Goal: Information Seeking & Learning: Learn about a topic

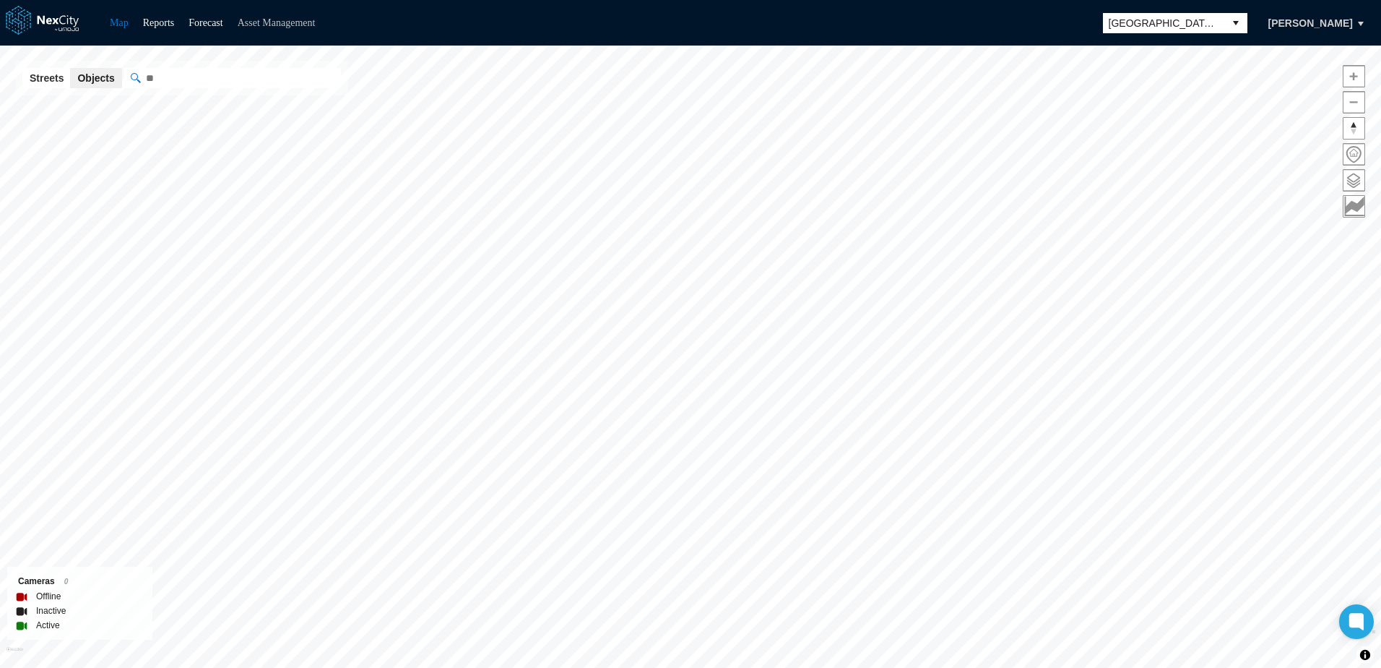
click at [298, 20] on link "Asset Management" at bounding box center [277, 22] width 78 height 11
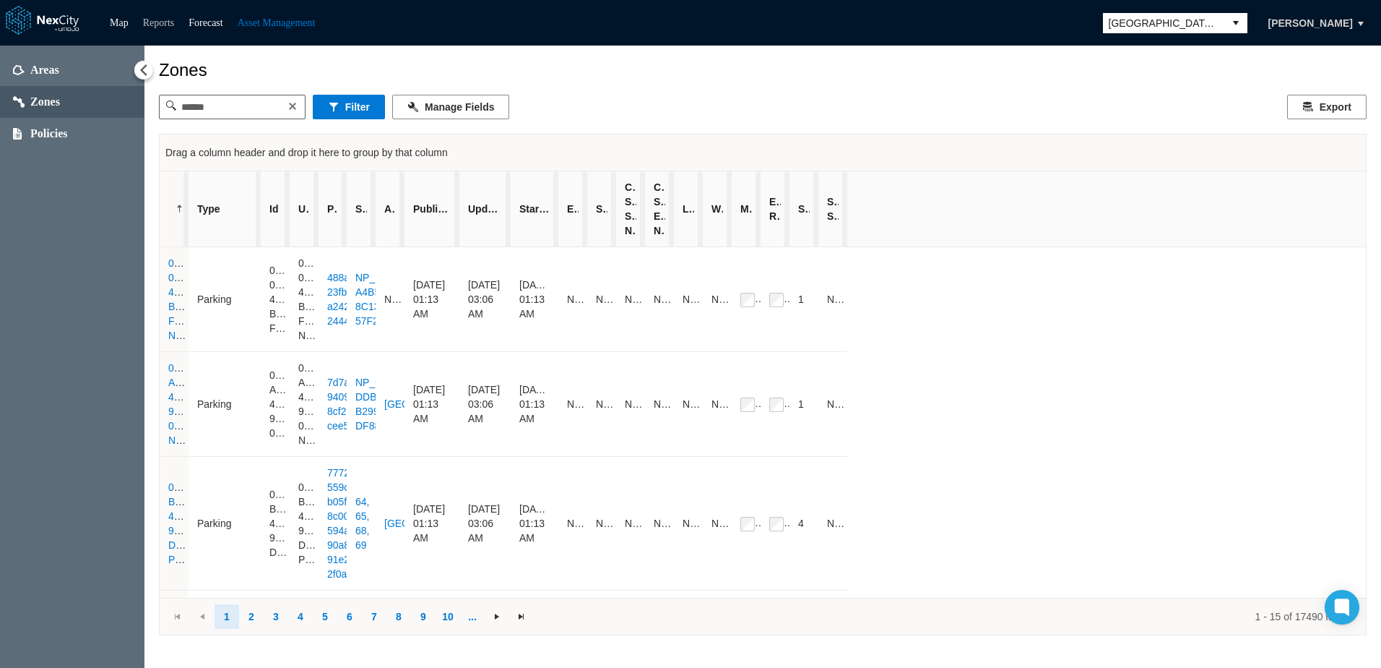
click at [156, 23] on link "Reports" at bounding box center [159, 22] width 32 height 11
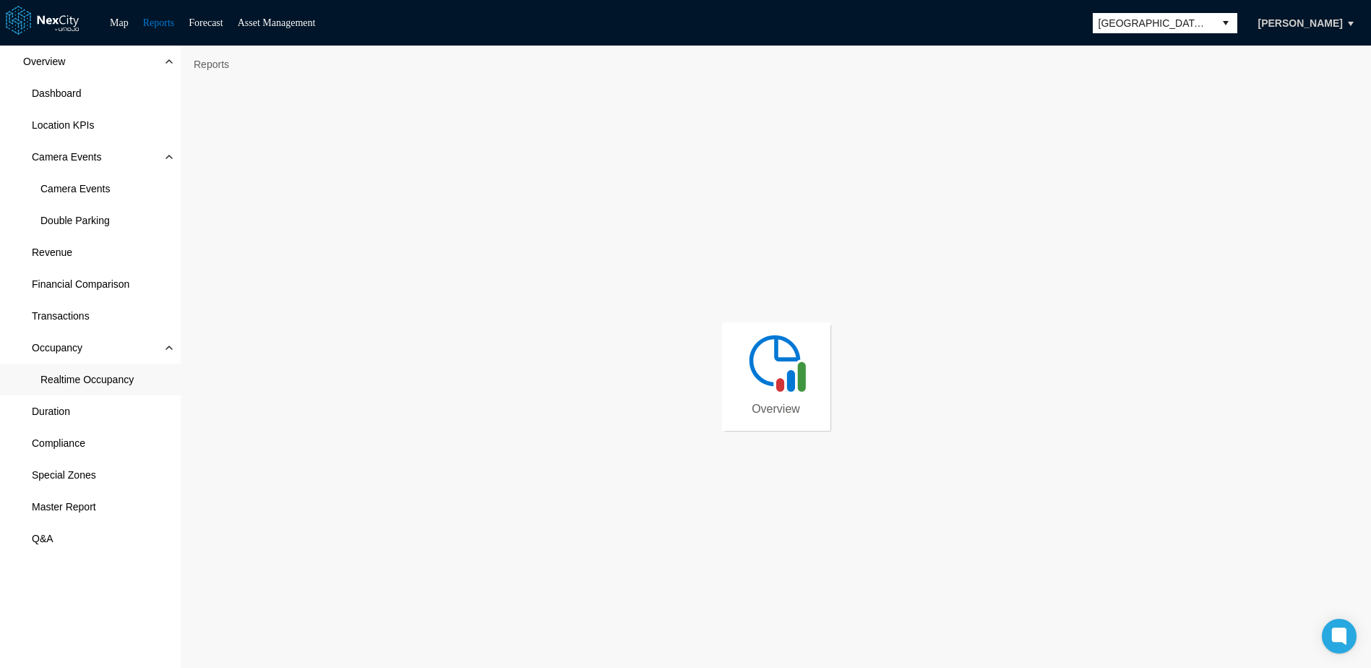
click at [82, 381] on span "Realtime Occupancy" at bounding box center [86, 379] width 93 height 14
click at [1219, 22] on button "select" at bounding box center [1225, 23] width 23 height 20
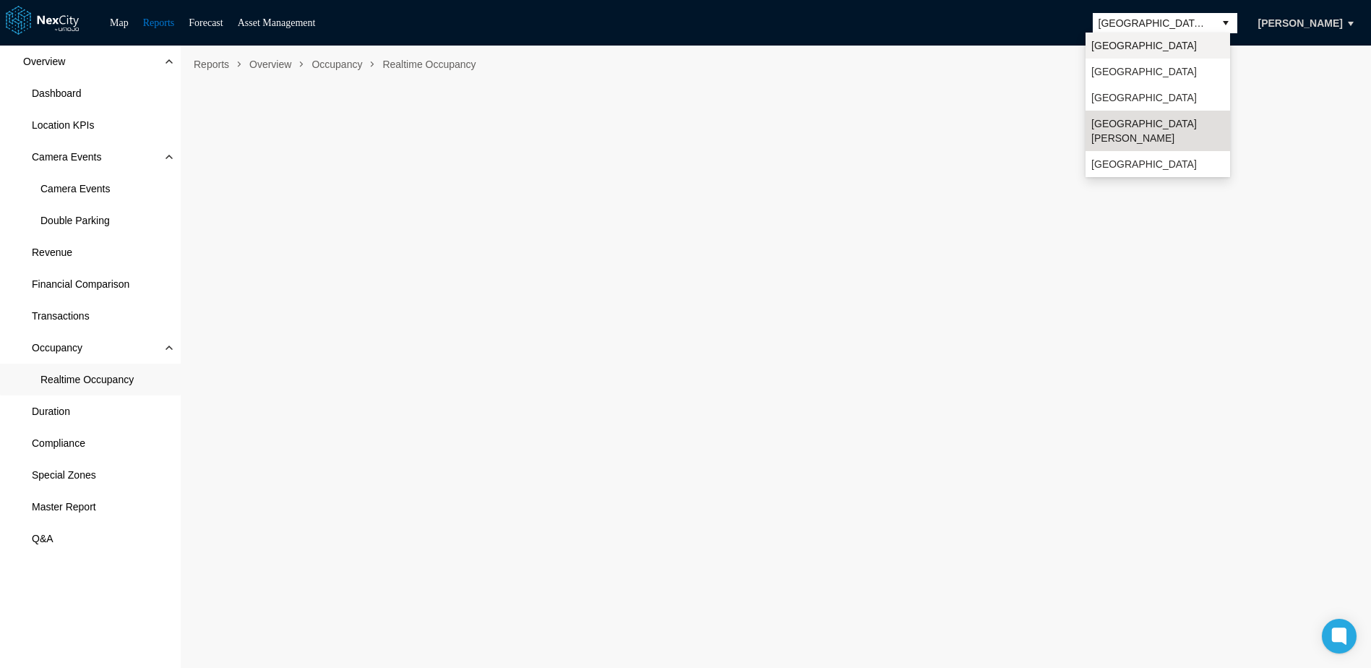
click at [1139, 45] on li "Arlington" at bounding box center [1157, 46] width 145 height 26
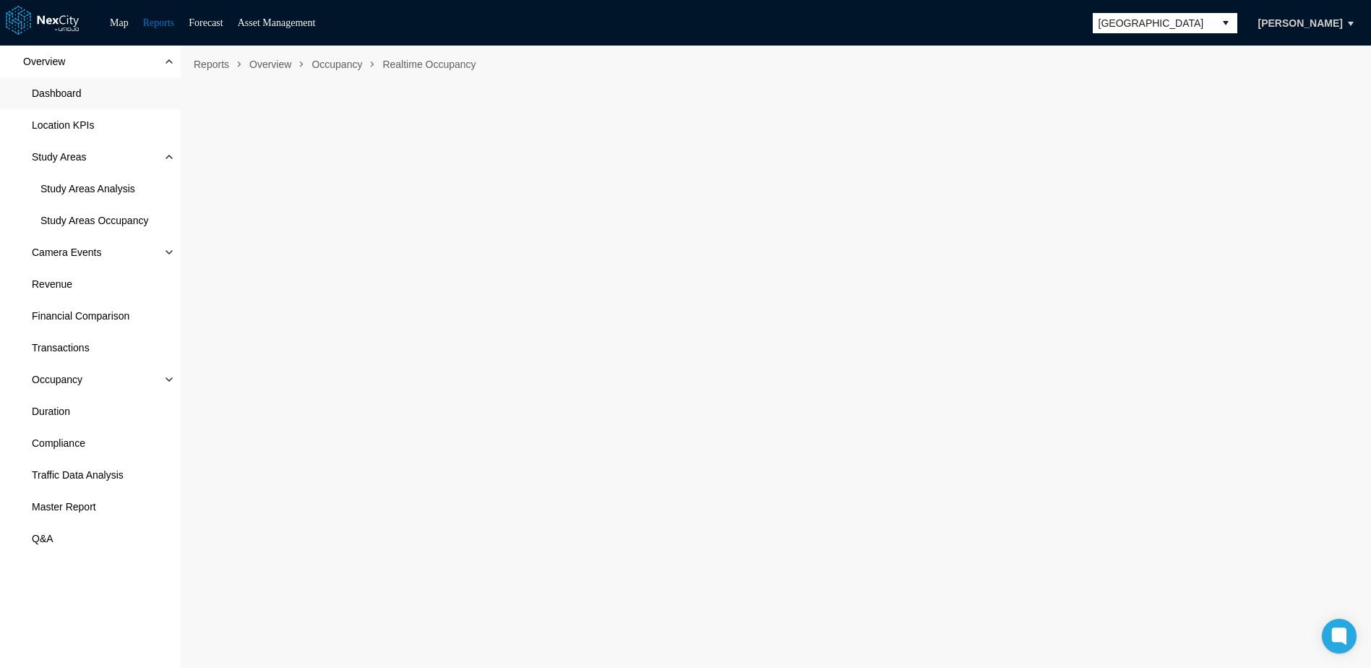
click at [85, 91] on span "Dashboard" at bounding box center [90, 93] width 181 height 32
click at [210, 22] on link "Forecast" at bounding box center [206, 22] width 34 height 11
